Goal: Navigation & Orientation: Find specific page/section

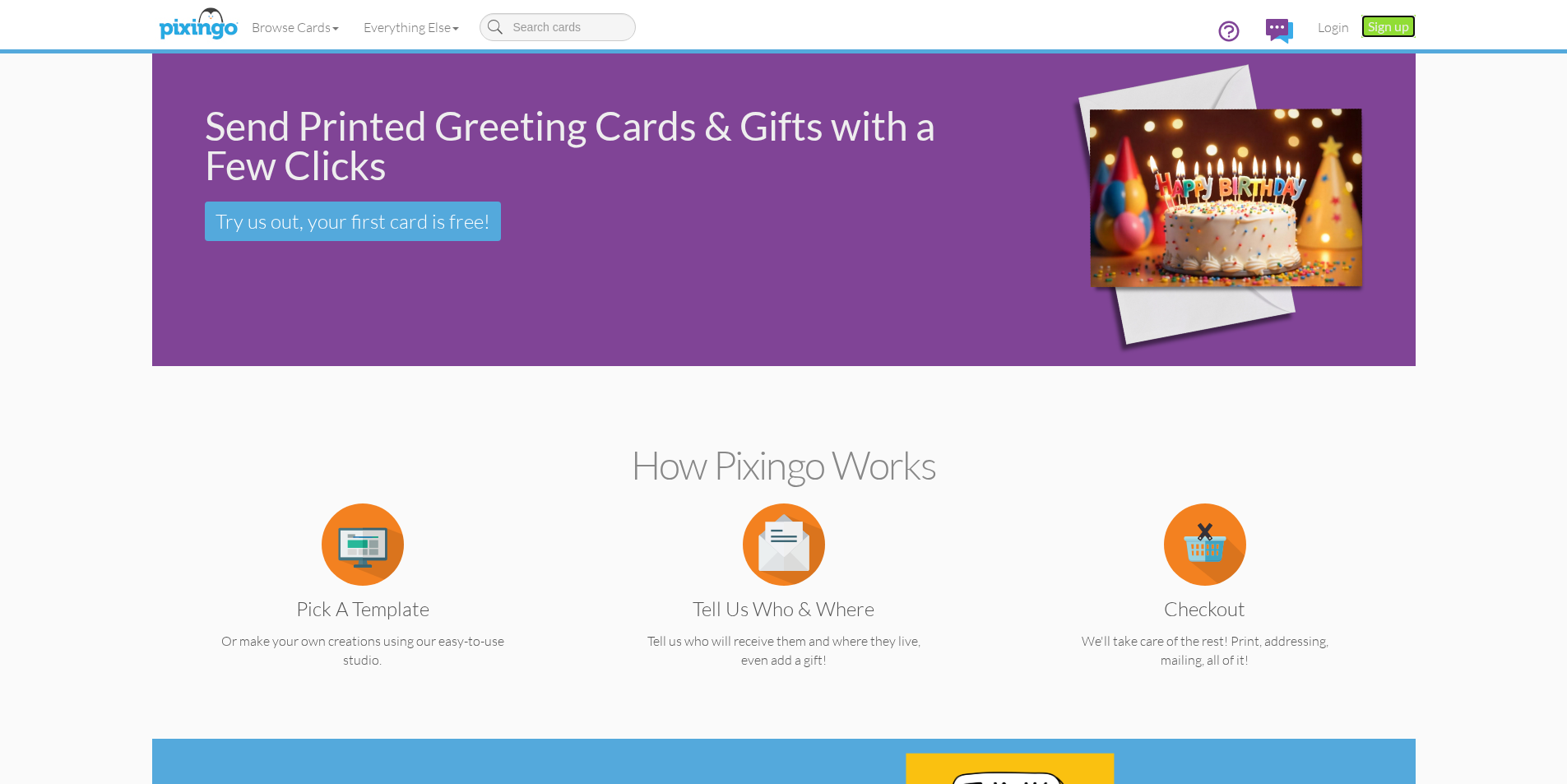
click at [1387, 31] on link "Sign up" at bounding box center [1388, 27] width 54 height 23
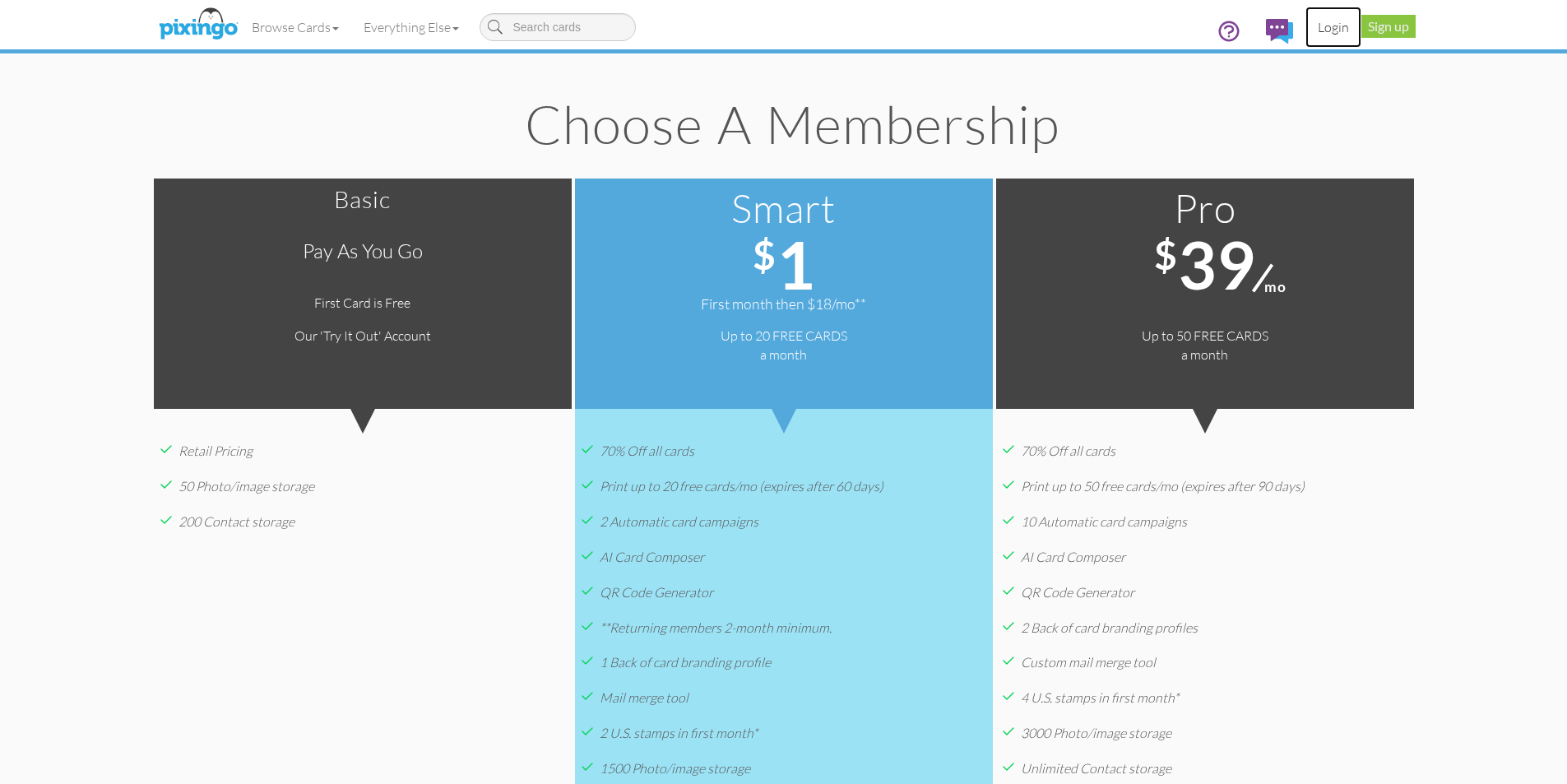
click at [1340, 27] on link "Login" at bounding box center [1333, 27] width 56 height 41
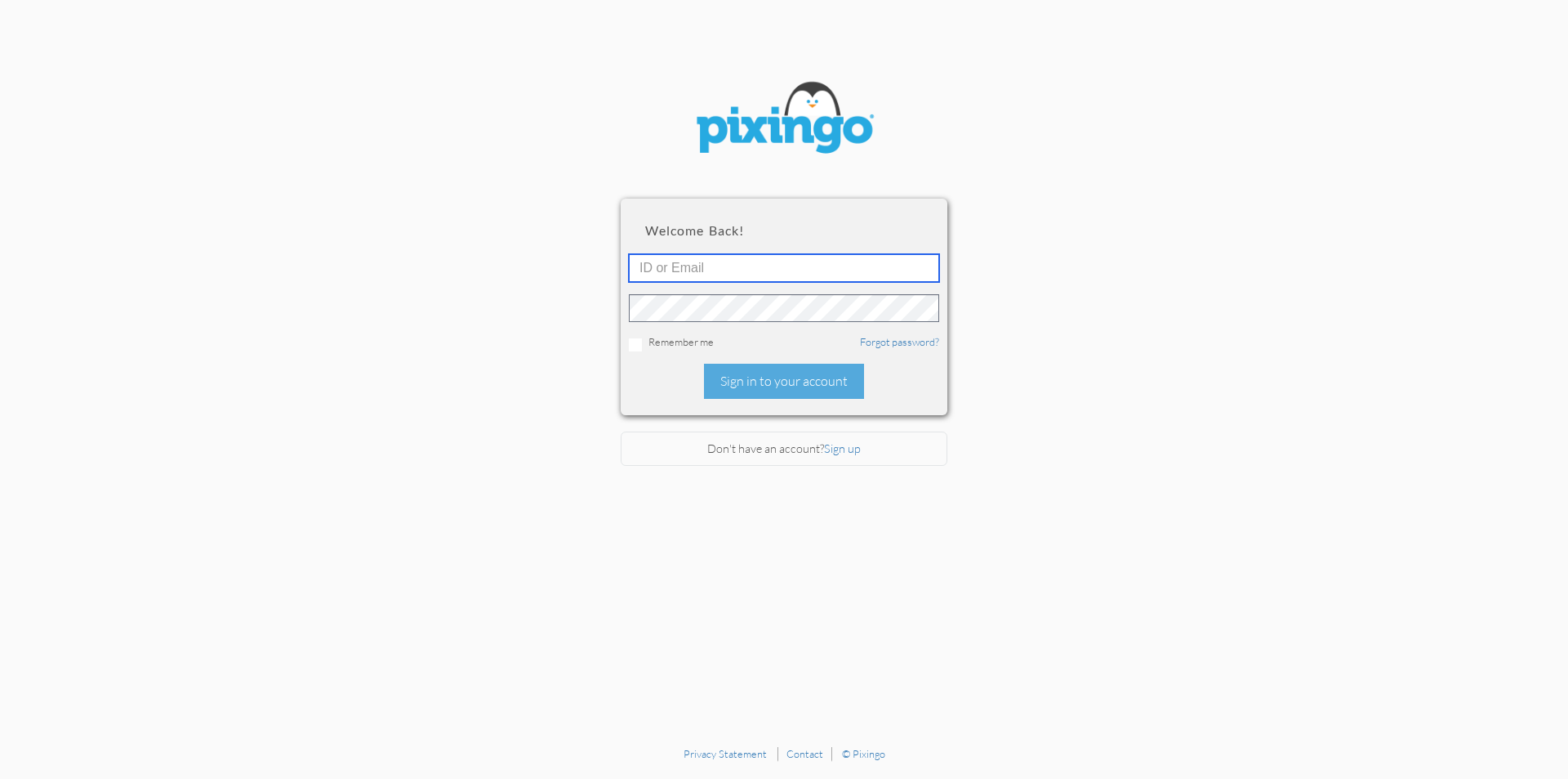
click at [841, 257] on input "text" at bounding box center [784, 269] width 311 height 28
type input "[EMAIL_ADDRESS][DOMAIN_NAME]"
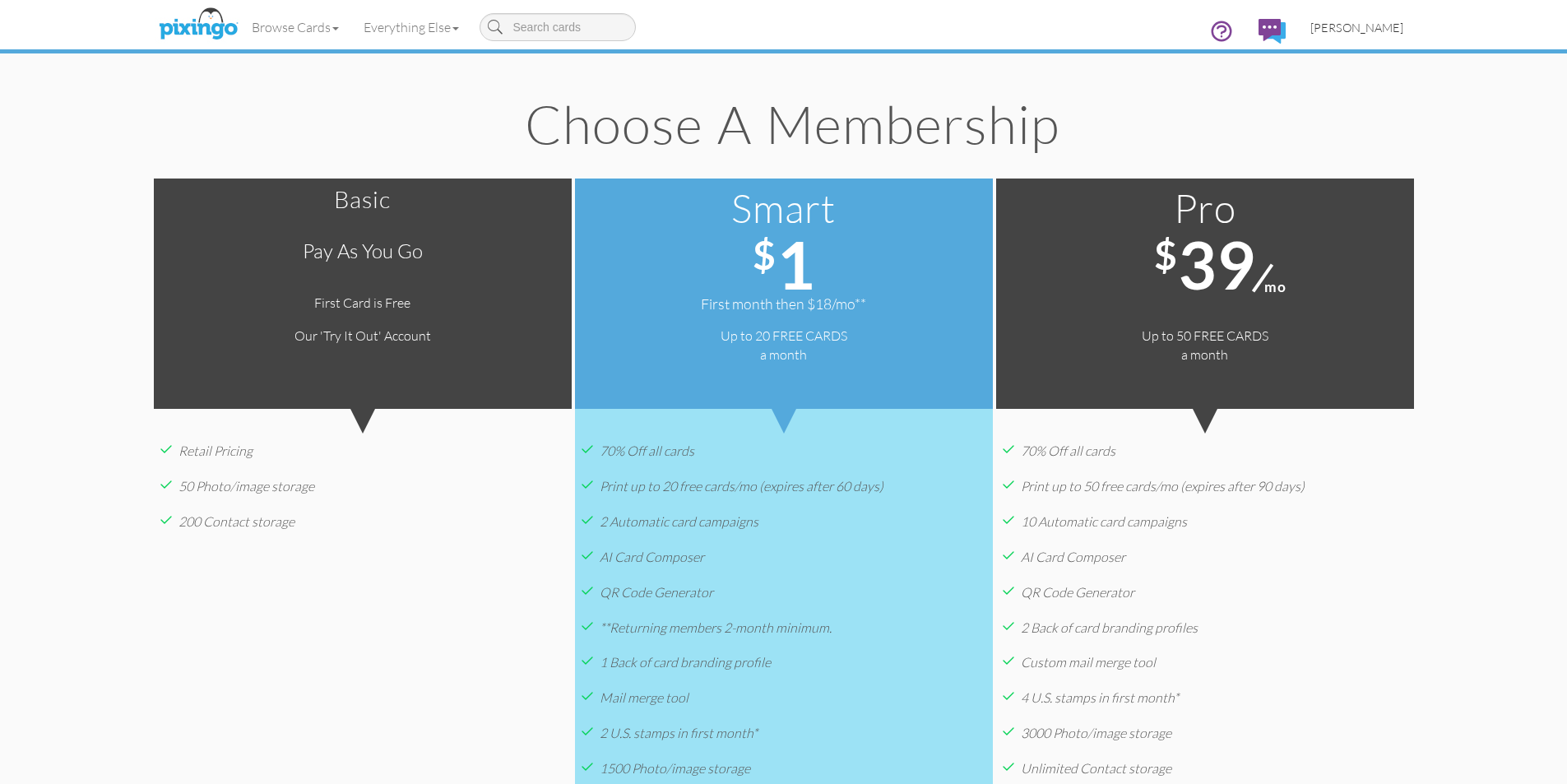
click at [1385, 29] on span "[PERSON_NAME]" at bounding box center [1356, 28] width 93 height 14
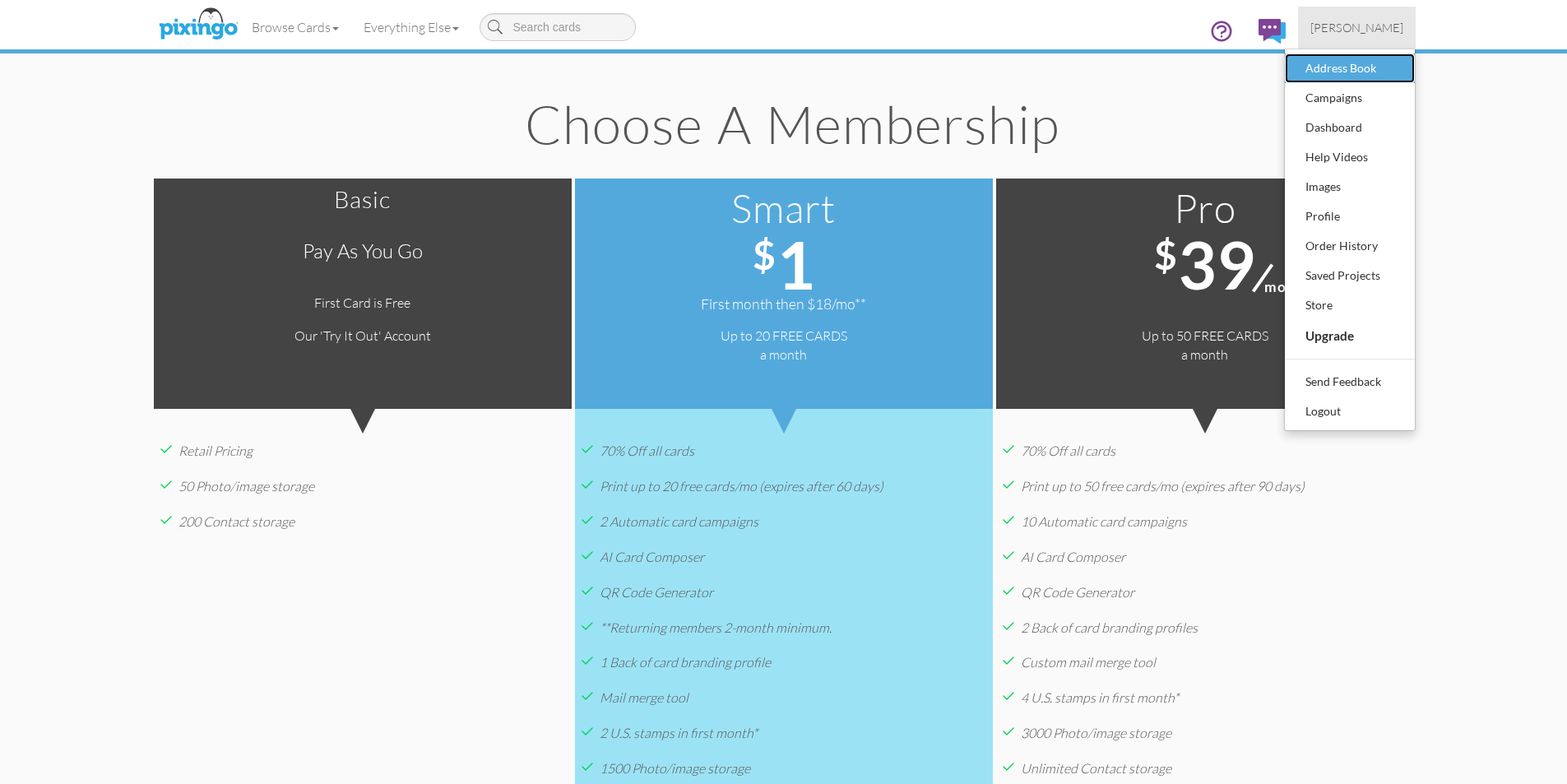
click at [1346, 68] on div "Address Book" at bounding box center [1350, 68] width 97 height 25
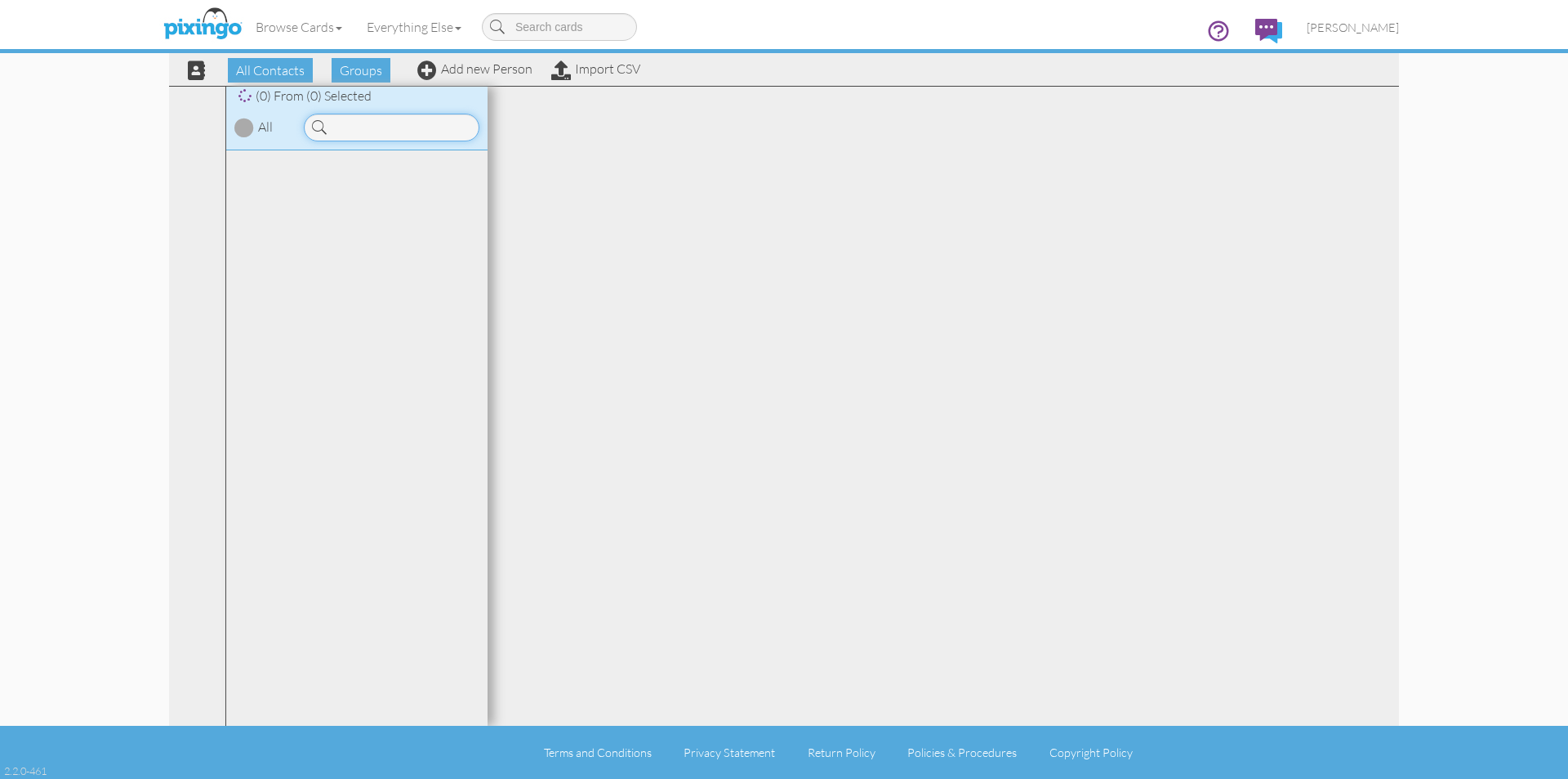
click at [349, 124] on input at bounding box center [392, 128] width 176 height 28
type input "b"
